Goal: Task Accomplishment & Management: Use online tool/utility

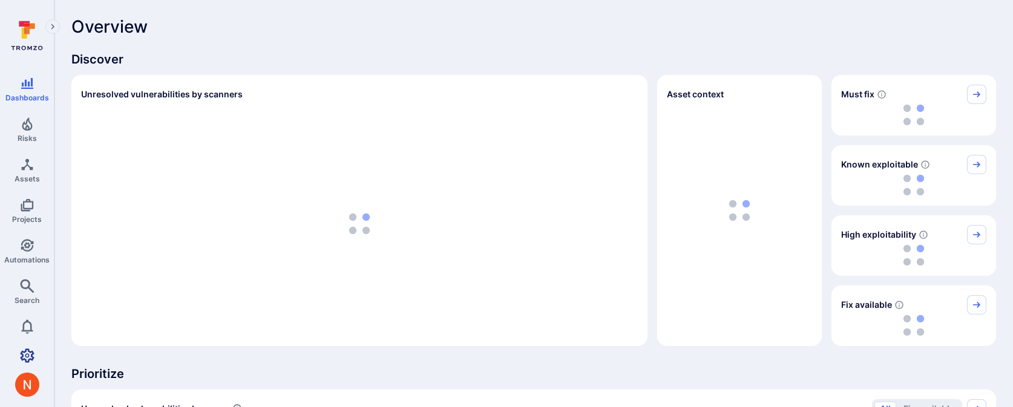
click at [39, 347] on link "Settings" at bounding box center [27, 356] width 54 height 24
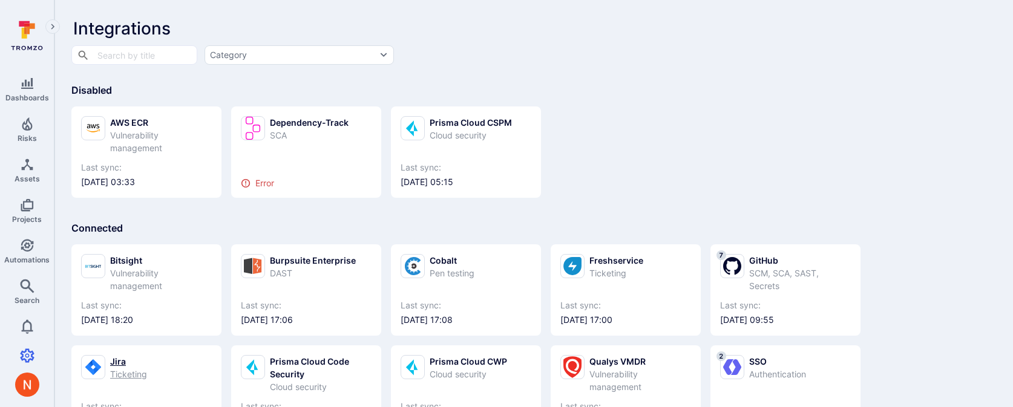
click at [130, 373] on div "Ticketing" at bounding box center [128, 374] width 37 height 13
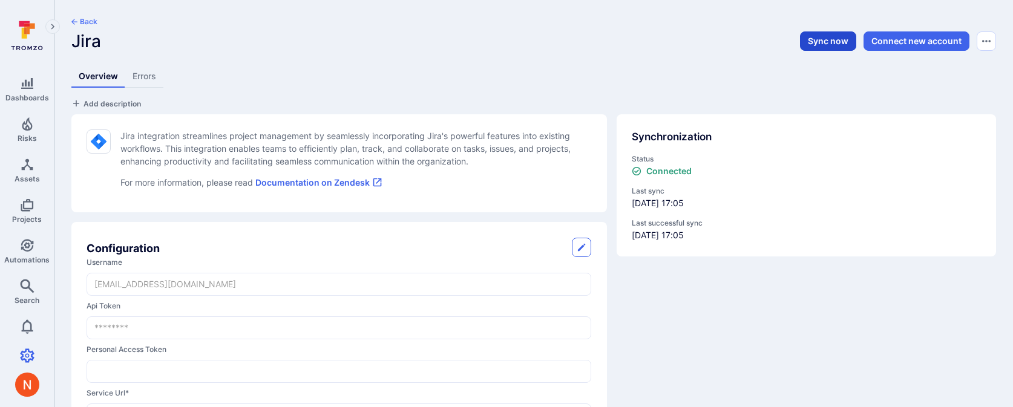
click at [826, 42] on button "Sync now" at bounding box center [828, 40] width 56 height 19
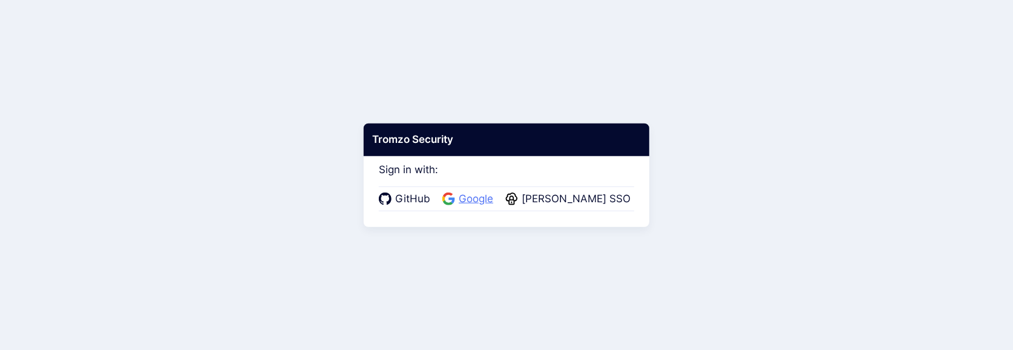
click at [475, 200] on span "Google" at bounding box center [476, 199] width 42 height 16
